Goal: Information Seeking & Learning: Check status

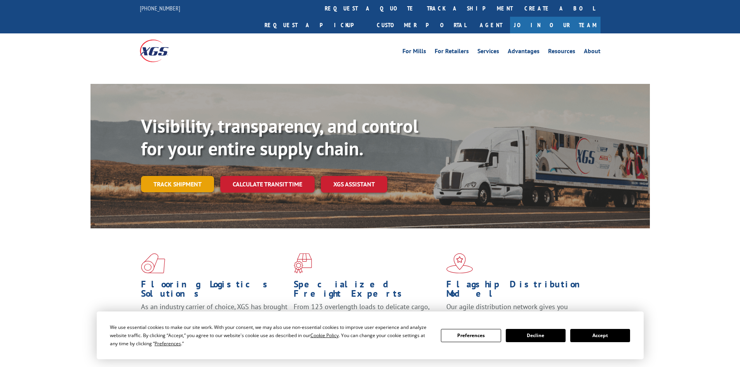
click at [190, 176] on link "Track shipment" at bounding box center [177, 184] width 73 height 16
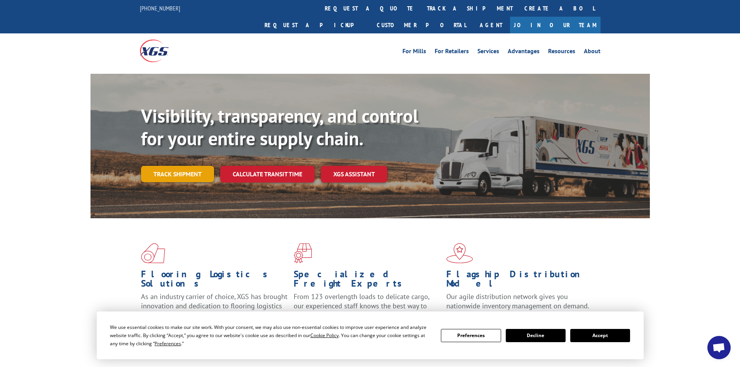
click at [195, 166] on link "Track shipment" at bounding box center [177, 174] width 73 height 16
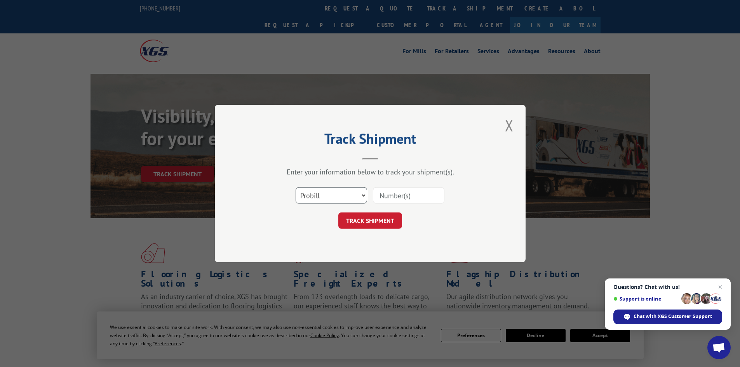
drag, startPoint x: 329, startPoint y: 192, endPoint x: 329, endPoint y: 202, distance: 10.1
click at [329, 193] on select "Select category... Probill BOL PO" at bounding box center [331, 195] width 71 height 16
select select "bol"
click at [296, 187] on select "Select category... Probill BOL PO" at bounding box center [331, 195] width 71 height 16
click at [391, 192] on input at bounding box center [408, 195] width 71 height 16
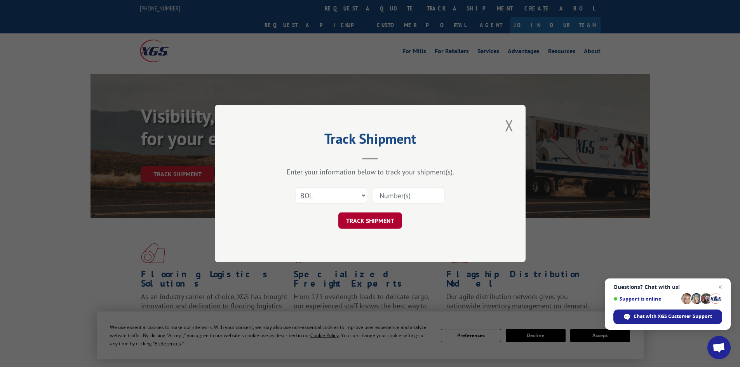
paste input "4913952"
type input "4913952"
click at [376, 220] on button "TRACK SHIPMENT" at bounding box center [370, 220] width 64 height 16
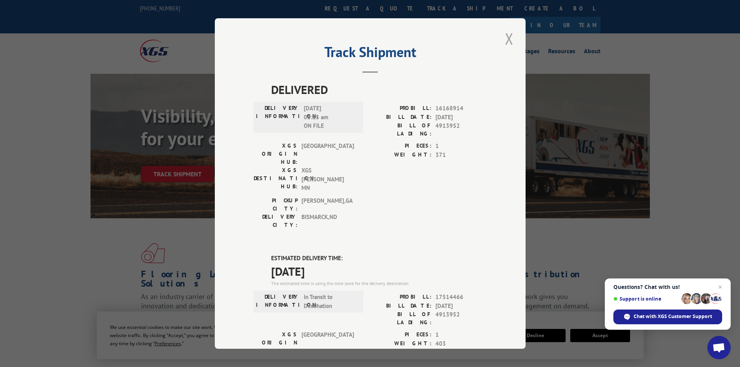
click at [507, 39] on button "Close modal" at bounding box center [509, 38] width 13 height 21
